Goal: Complete application form

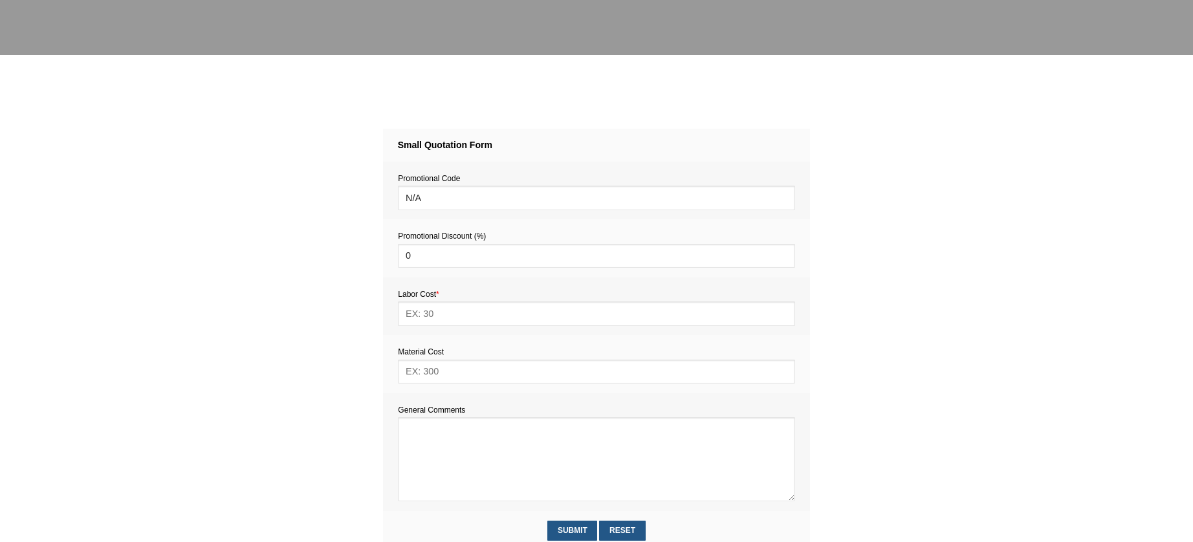
scroll to position [504, 0]
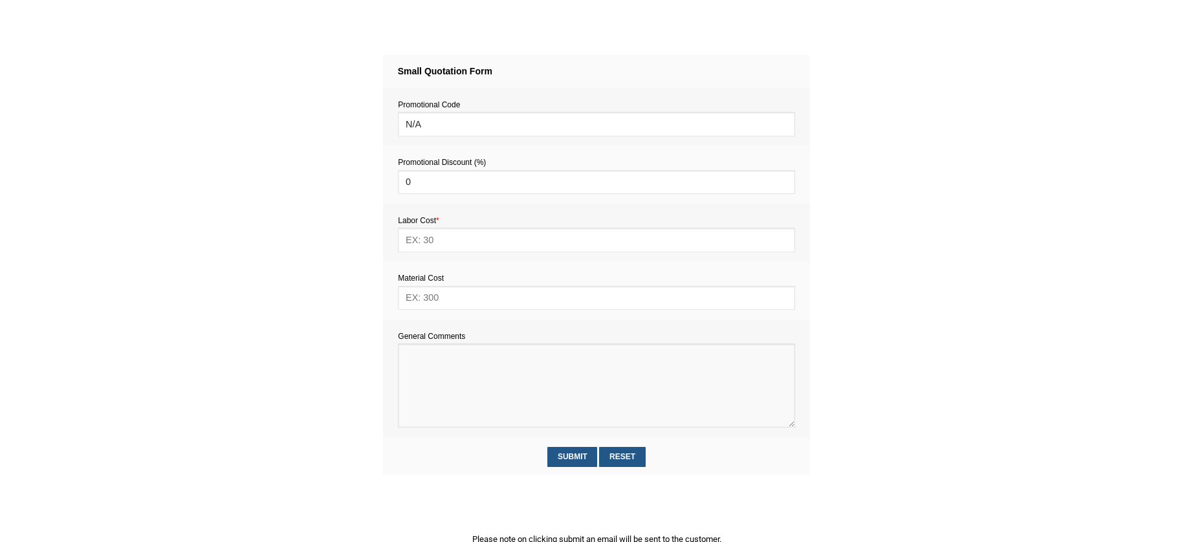
paste textarea "Estimate provision for a professional handyman (service call out and labour) to…"
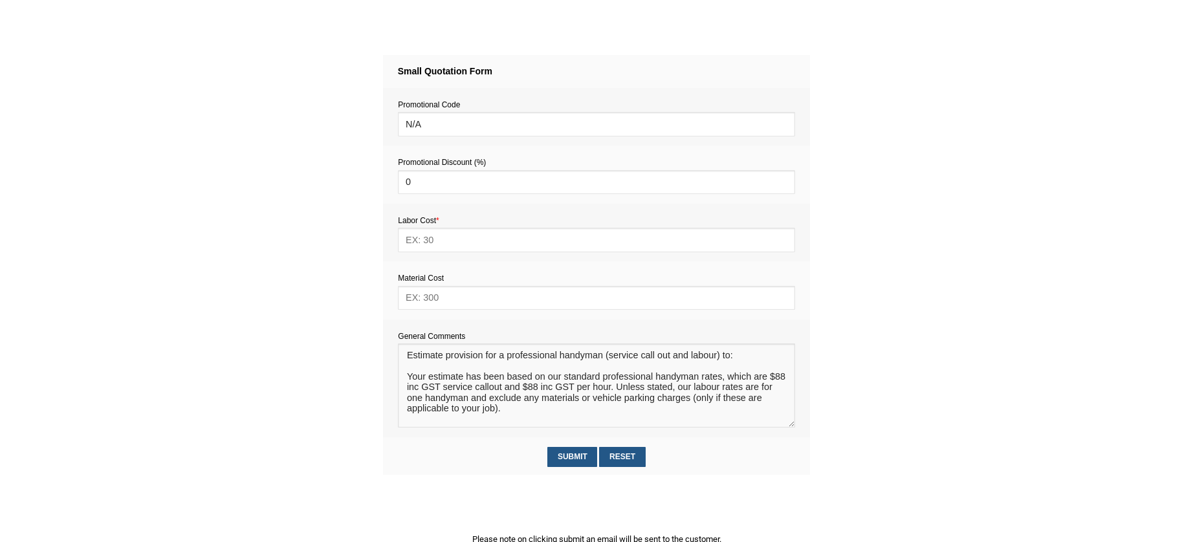
scroll to position [0, 0]
click at [417, 371] on textarea at bounding box center [596, 385] width 396 height 84
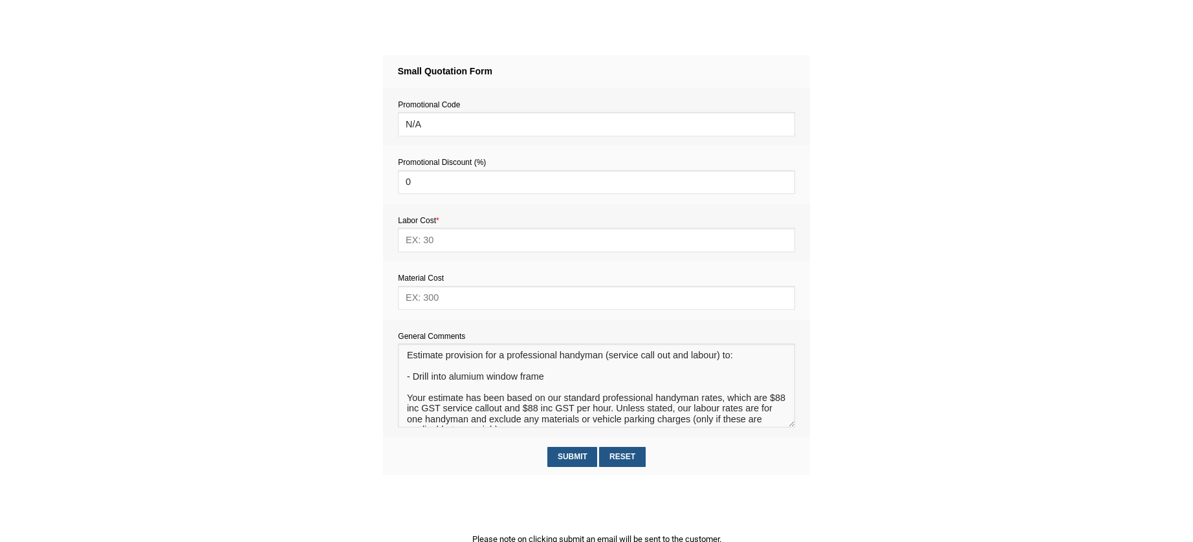
click at [468, 382] on textarea at bounding box center [596, 385] width 396 height 84
click at [448, 379] on textarea at bounding box center [596, 385] width 396 height 84
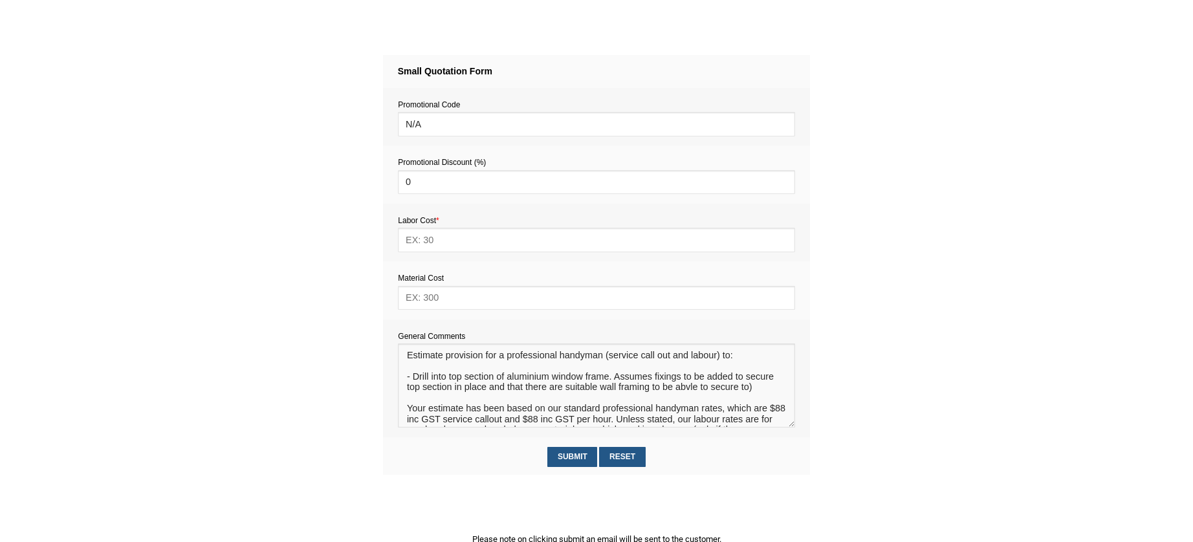
click at [688, 391] on textarea at bounding box center [596, 385] width 396 height 84
click at [719, 405] on textarea at bounding box center [596, 385] width 396 height 84
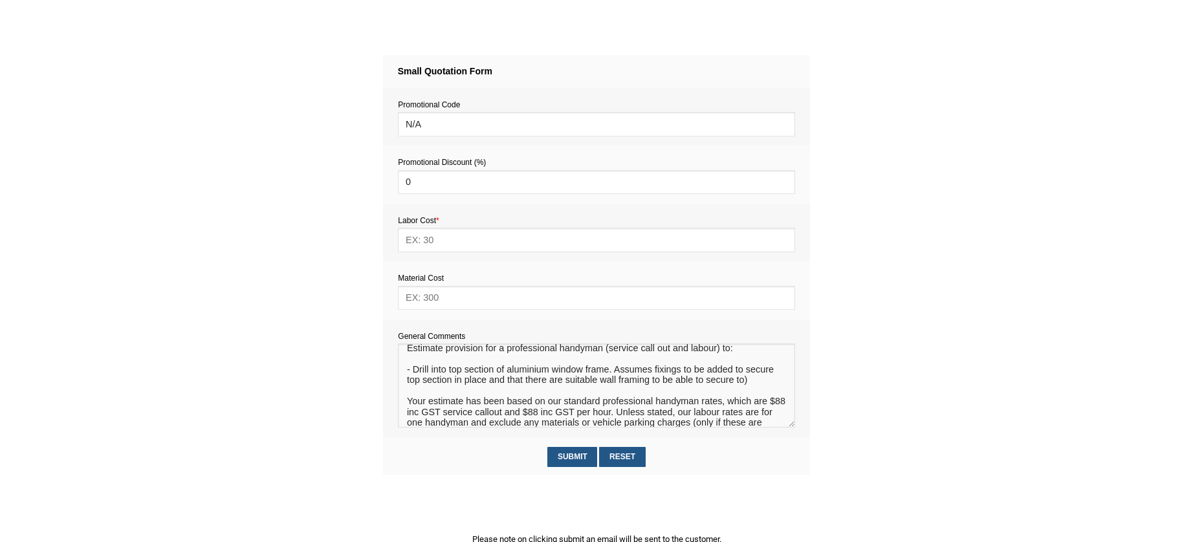
type textarea "Estimate provision for a professional handyman (service call out and labour) to…"
click at [468, 301] on input "text" at bounding box center [596, 298] width 396 height 24
type input "5"
click at [455, 244] on input "text" at bounding box center [596, 240] width 396 height 24
type input "176"
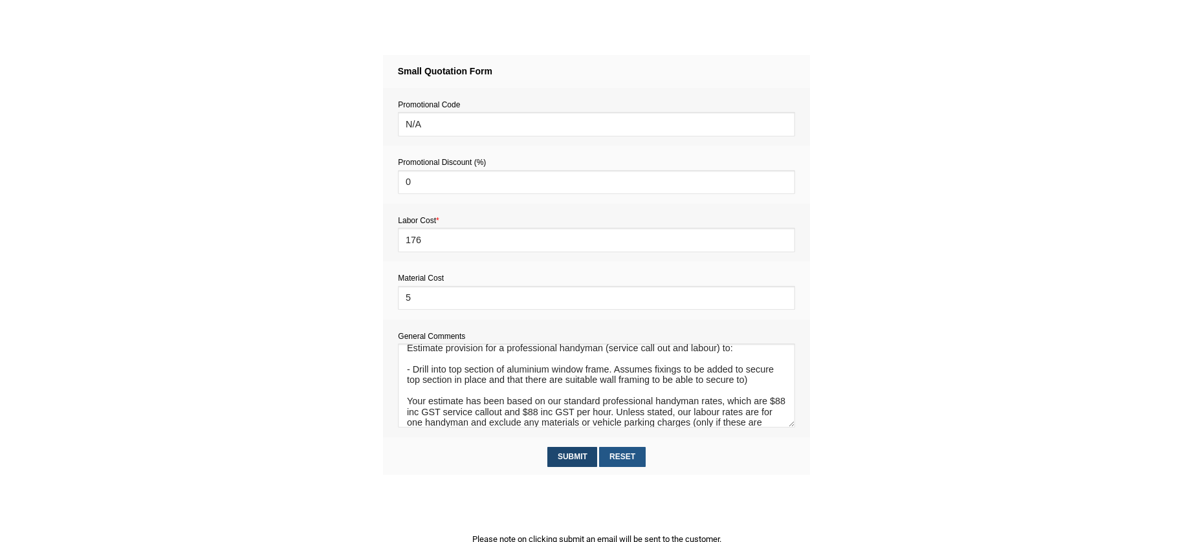
click at [574, 459] on input "Submit" at bounding box center [572, 457] width 50 height 20
